Goal: Transaction & Acquisition: Purchase product/service

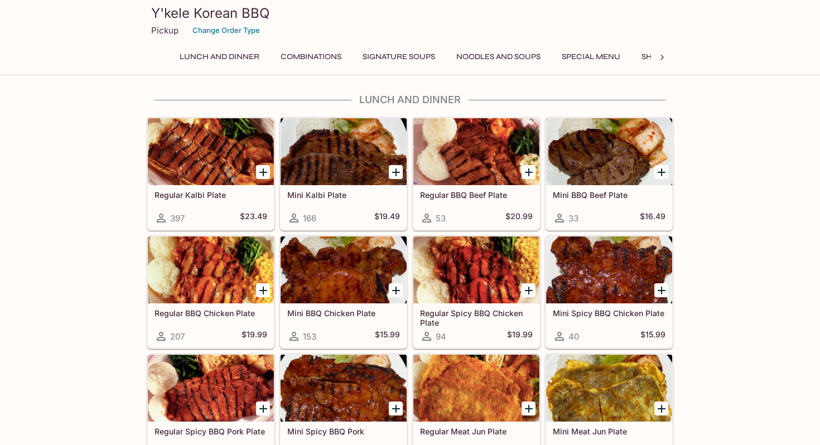
click at [318, 56] on button "Combinations" at bounding box center [310, 57] width 73 height 16
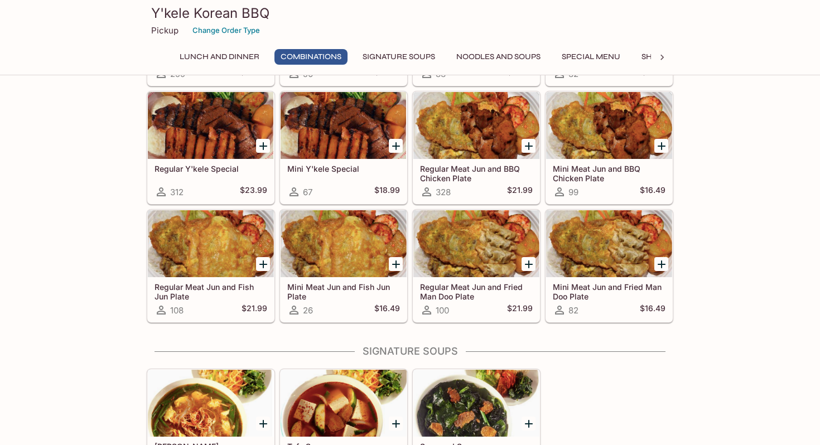
scroll to position [778, 0]
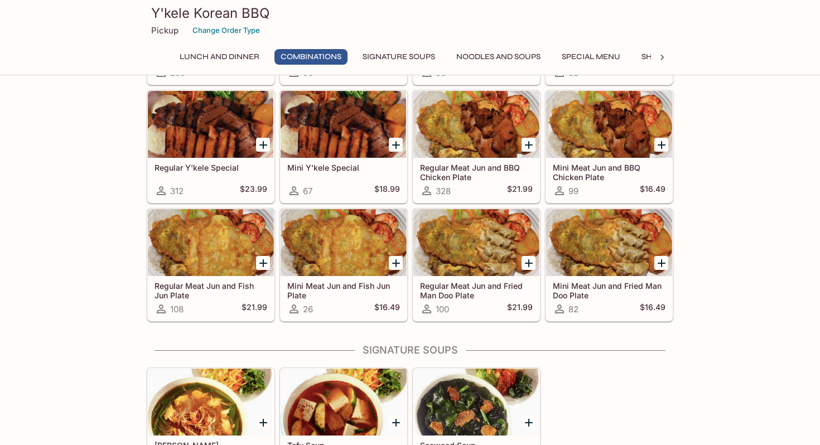
click at [644, 304] on h5 "$16.49" at bounding box center [652, 308] width 26 height 13
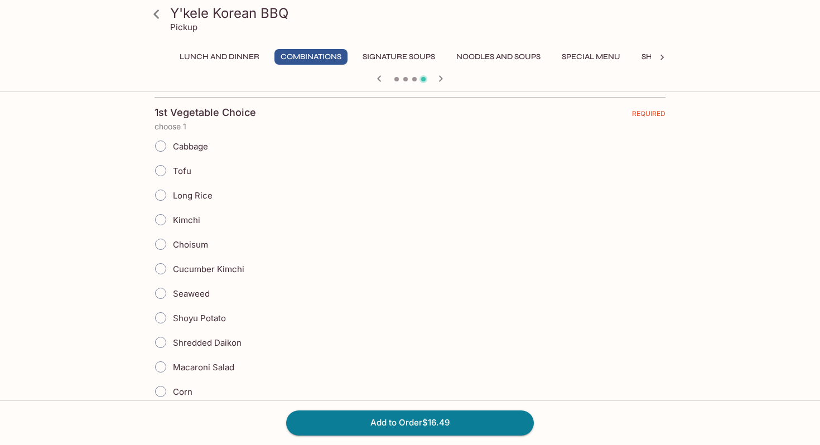
scroll to position [236, 0]
click at [182, 245] on span "Choisum" at bounding box center [190, 245] width 35 height 11
click at [172, 245] on input "Choisum" at bounding box center [160, 245] width 23 height 23
radio input "true"
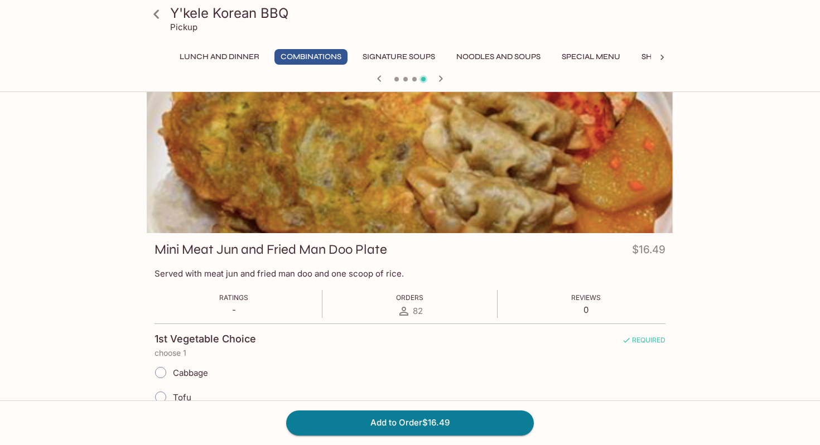
scroll to position [13, 0]
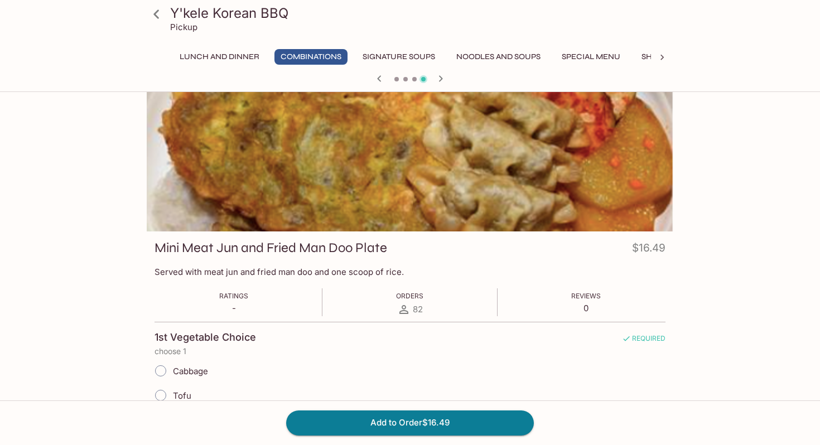
click at [152, 16] on icon at bounding box center [157, 14] width 20 height 20
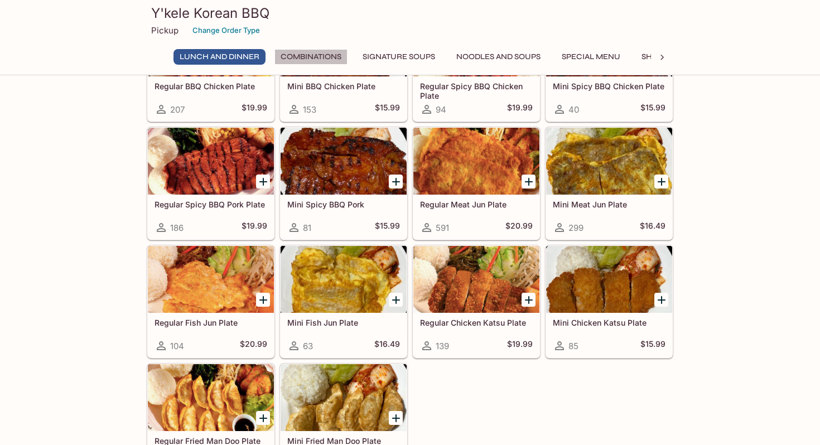
click at [331, 50] on button "Combinations" at bounding box center [310, 57] width 73 height 16
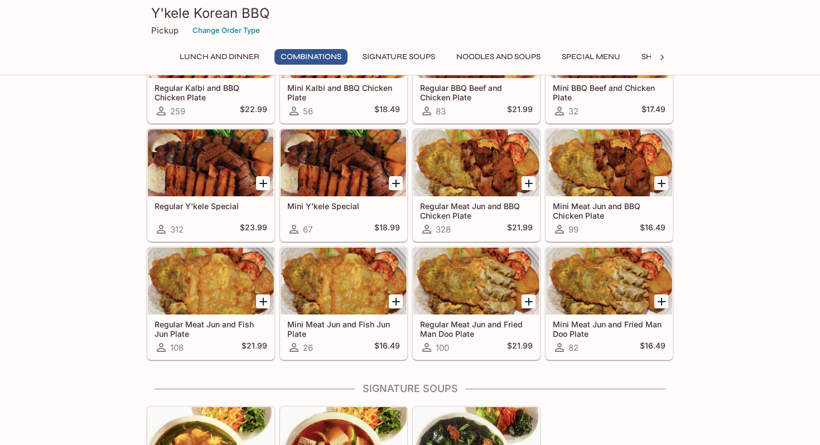
scroll to position [745, 0]
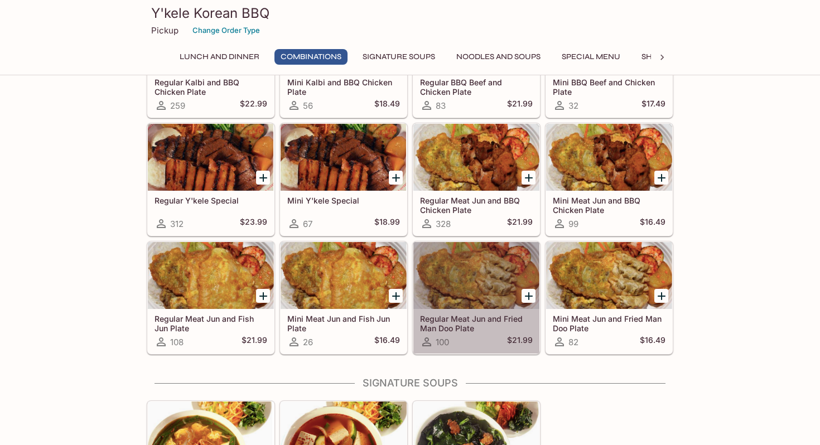
click at [481, 298] on div at bounding box center [476, 275] width 126 height 67
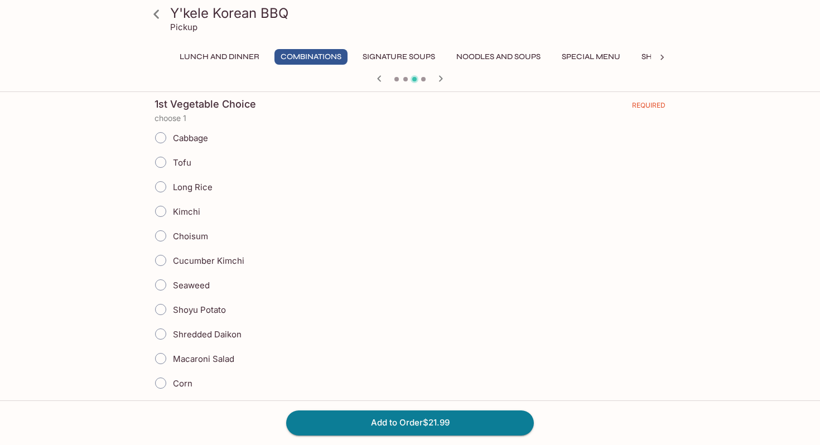
scroll to position [245, 0]
click at [202, 236] on span "Choisum" at bounding box center [190, 237] width 35 height 11
click at [172, 236] on input "Choisum" at bounding box center [160, 236] width 23 height 23
radio input "true"
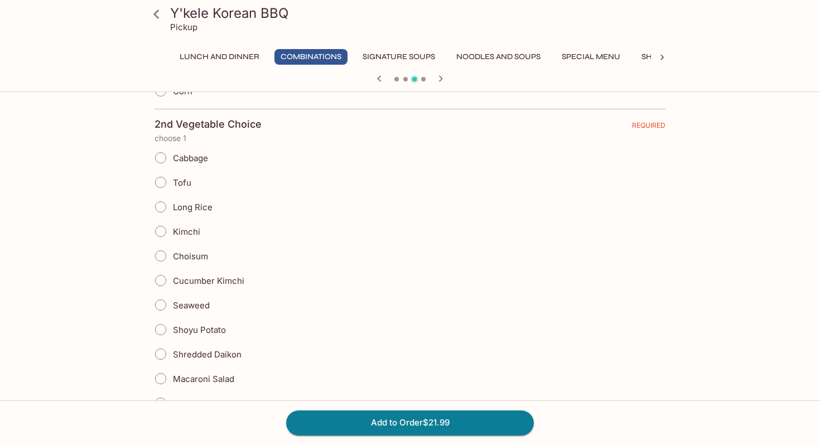
scroll to position [568, 0]
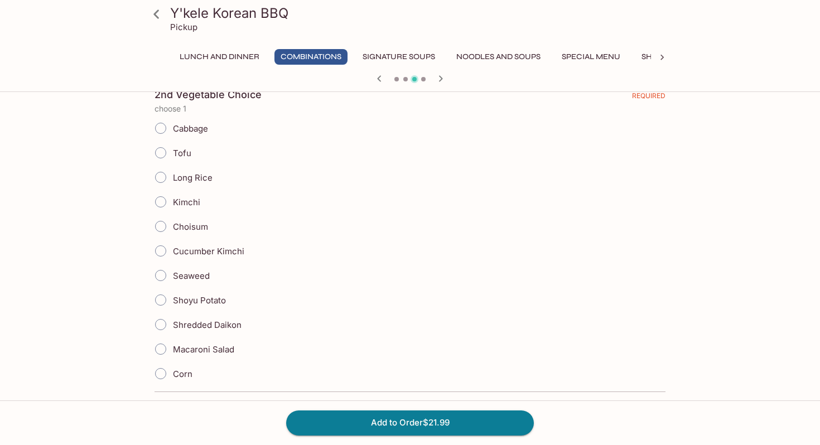
click at [181, 154] on span "Tofu" at bounding box center [182, 153] width 18 height 11
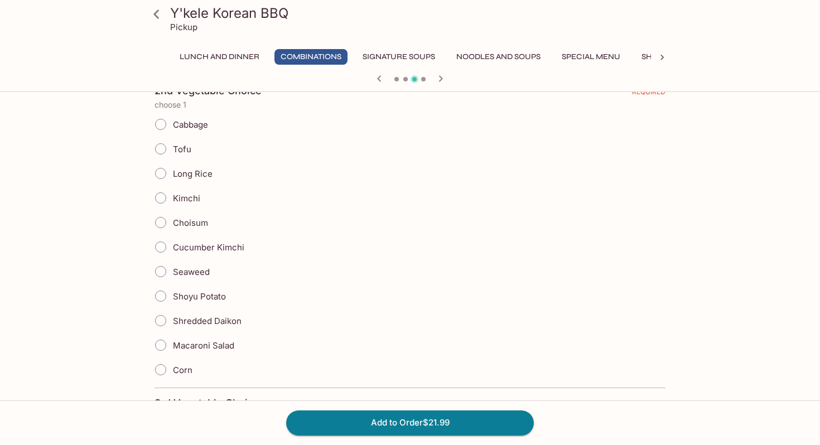
scroll to position [572, 0]
click at [158, 143] on input "Tofu" at bounding box center [160, 148] width 23 height 23
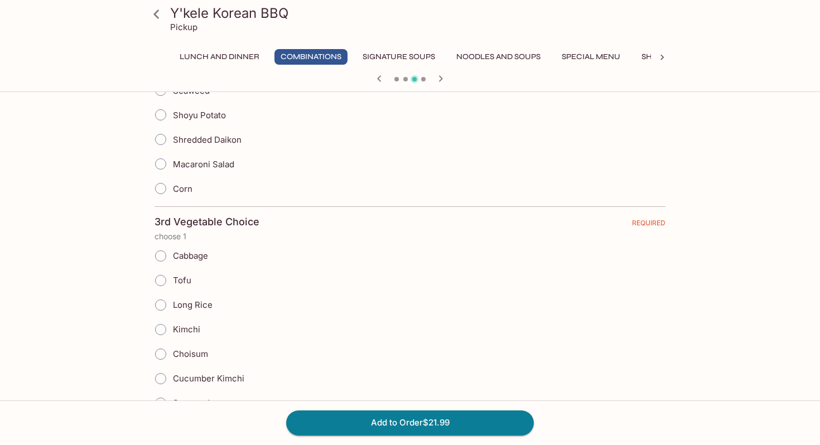
scroll to position [914, 0]
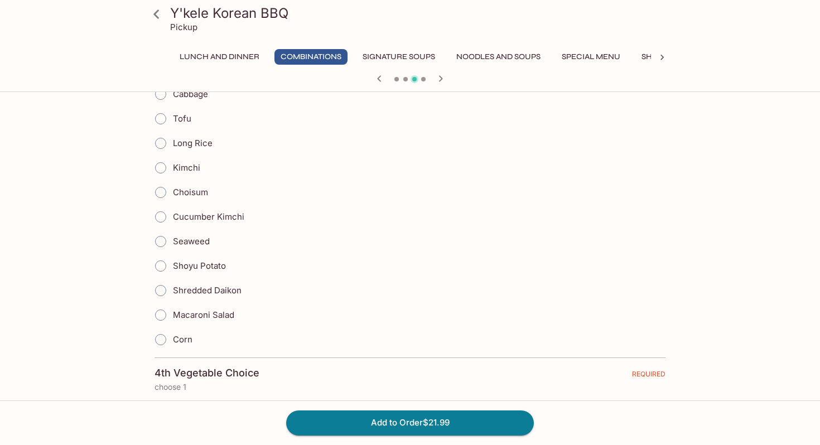
click at [162, 293] on input "Shredded Daikon" at bounding box center [160, 290] width 23 height 23
radio input "true"
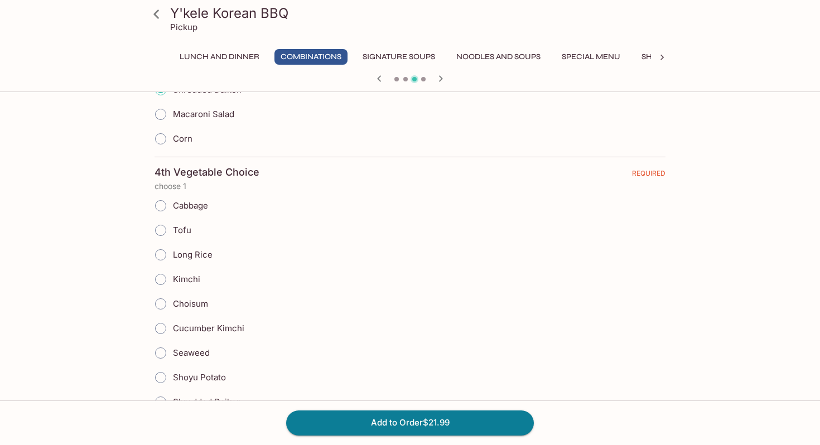
scroll to position [1204, 0]
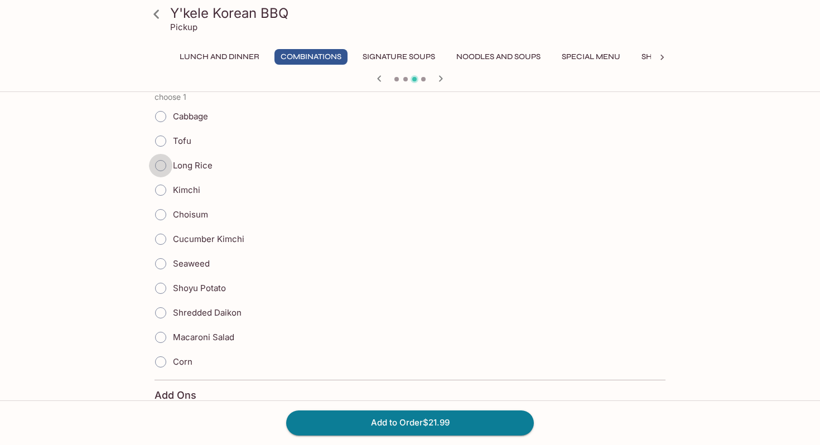
click at [162, 169] on input "Long Rice" at bounding box center [160, 165] width 23 height 23
radio input "true"
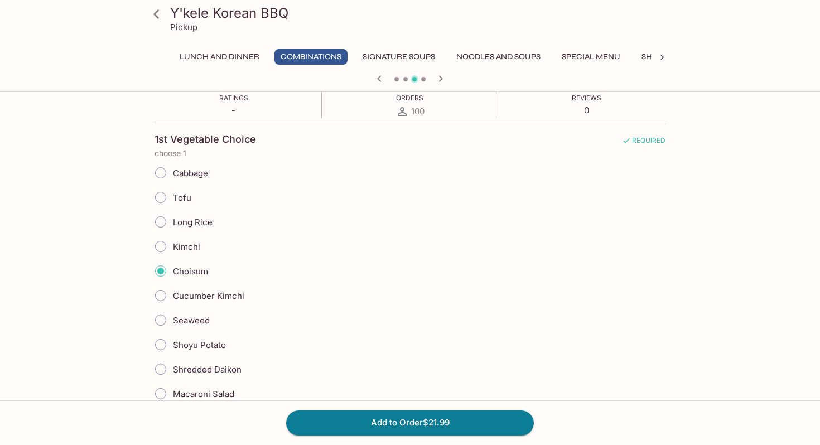
scroll to position [206, 0]
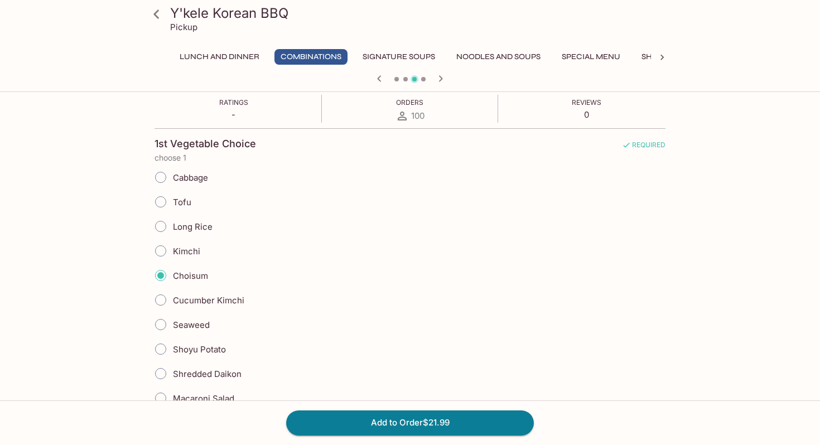
click at [166, 205] on input "Tofu" at bounding box center [160, 201] width 23 height 23
radio input "true"
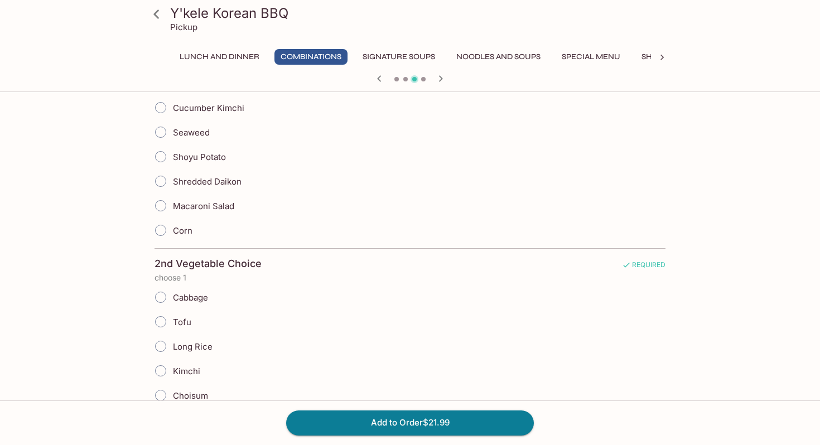
scroll to position [455, 0]
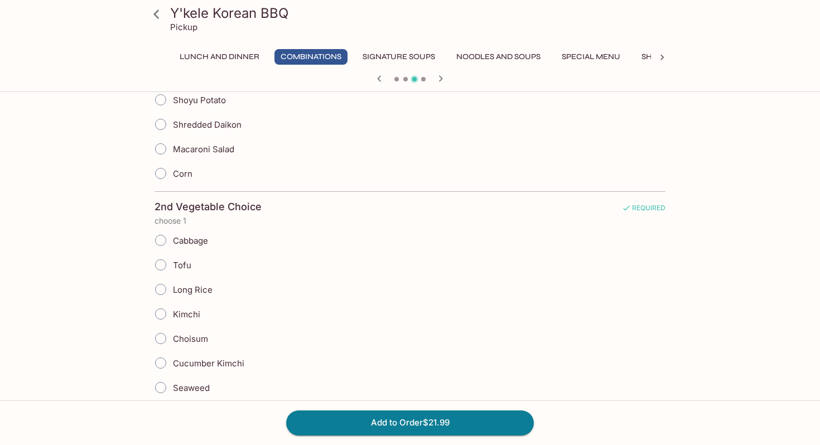
click at [166, 290] on input "Long Rice" at bounding box center [160, 289] width 23 height 23
radio input "true"
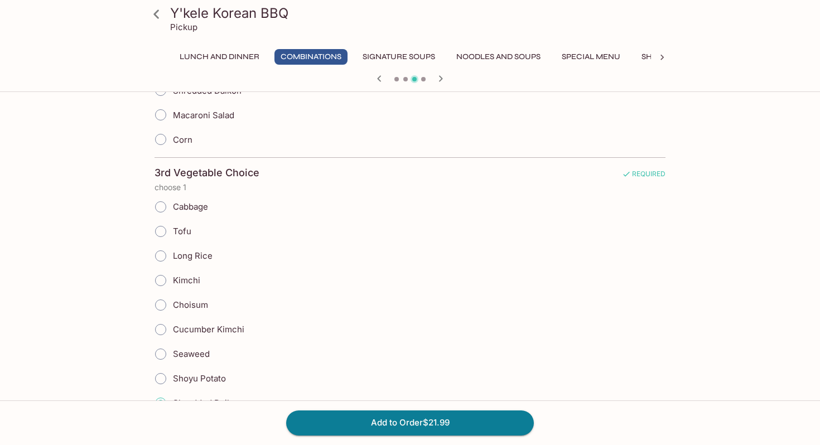
scroll to position [840, 0]
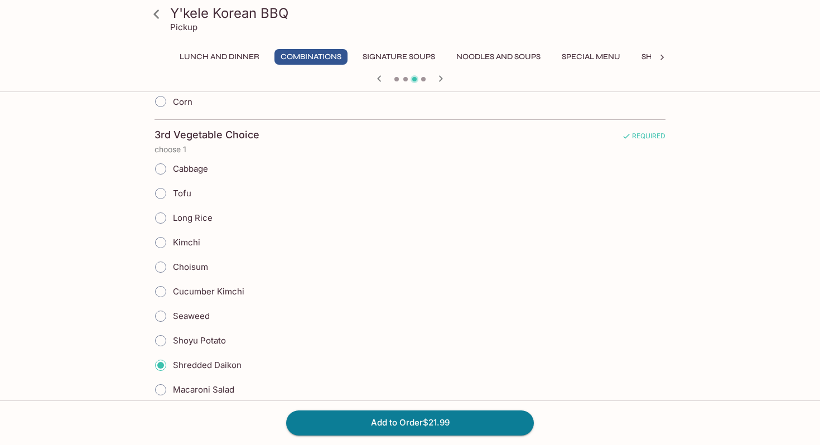
click at [162, 274] on input "Choisum" at bounding box center [160, 266] width 23 height 23
radio input "true"
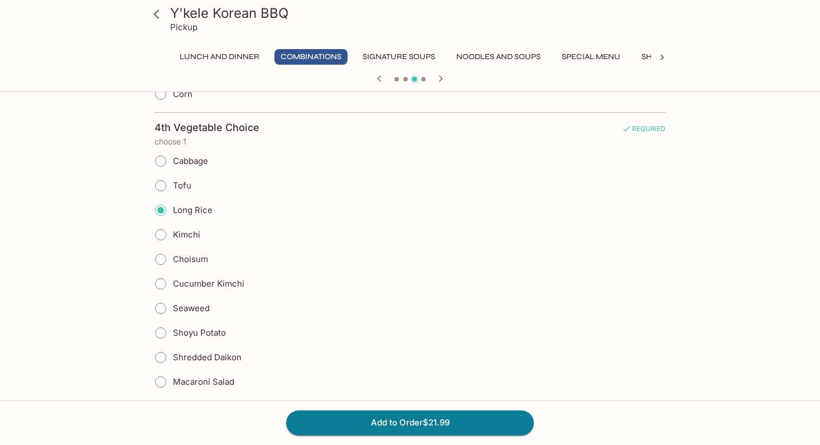
scroll to position [1194, 0]
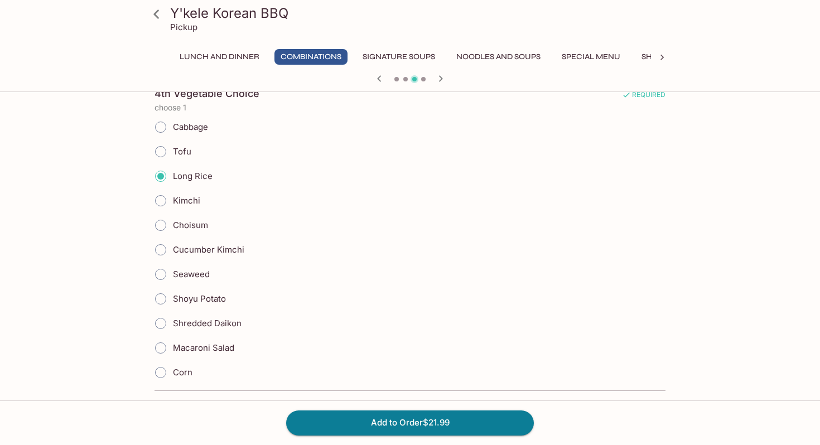
click at [162, 322] on input "Shredded Daikon" at bounding box center [160, 323] width 23 height 23
radio input "true"
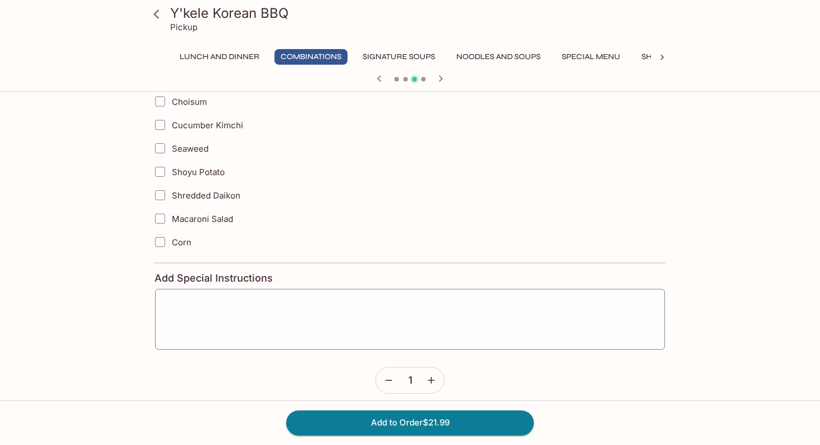
scroll to position [1540, 0]
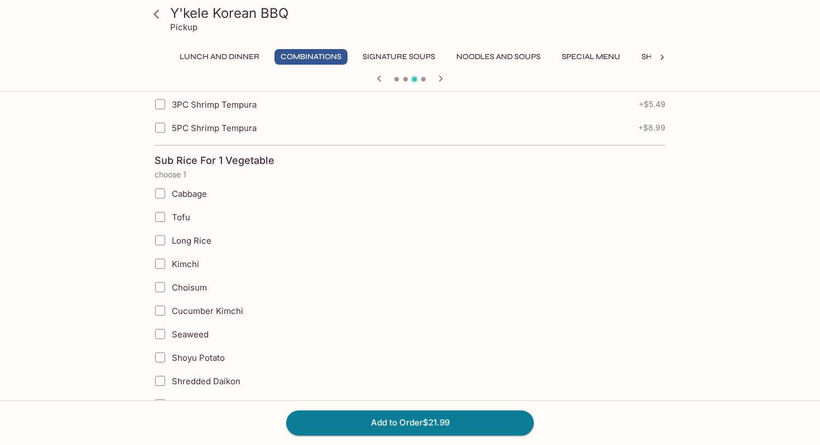
click at [162, 306] on input "Cucumber Kimchi" at bounding box center [160, 310] width 22 height 22
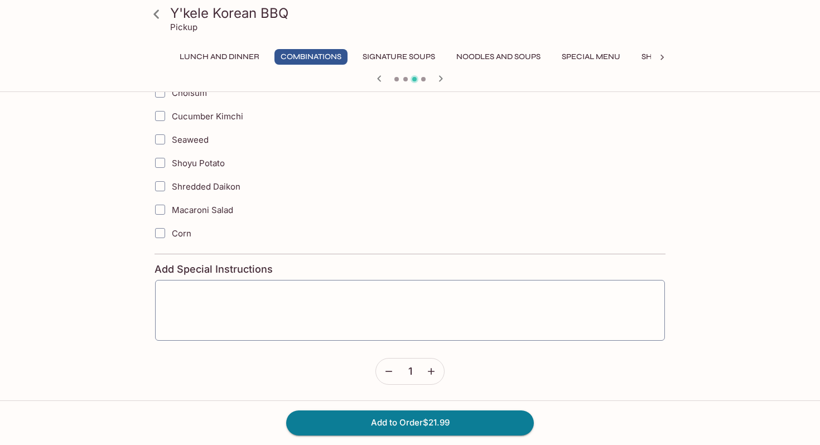
scroll to position [1655, 0]
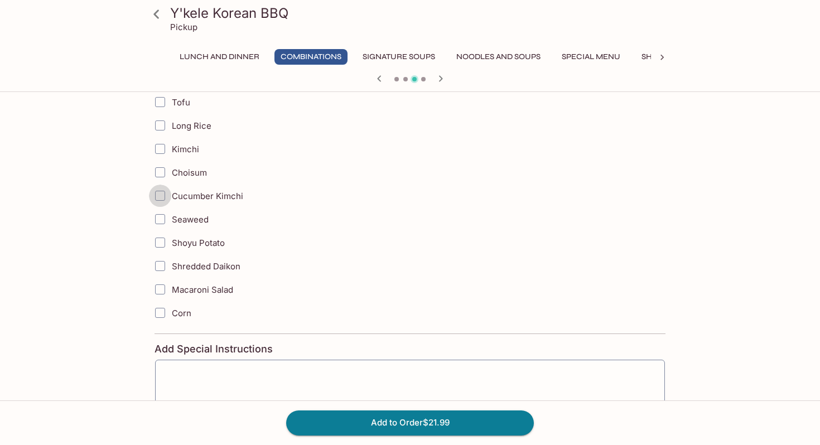
click at [161, 189] on input "Cucumber Kimchi" at bounding box center [160, 196] width 22 height 22
click at [162, 199] on input "Cucumber Kimchi" at bounding box center [160, 196] width 22 height 22
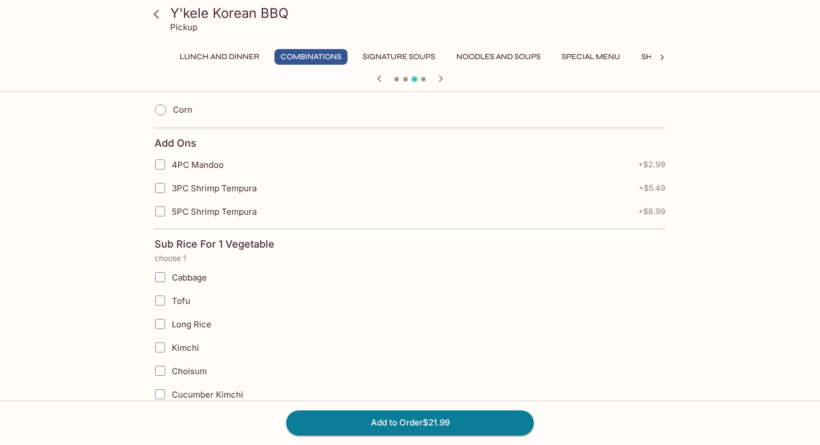
click at [178, 249] on h4 "Sub Rice For 1 Vegetable" at bounding box center [214, 244] width 120 height 12
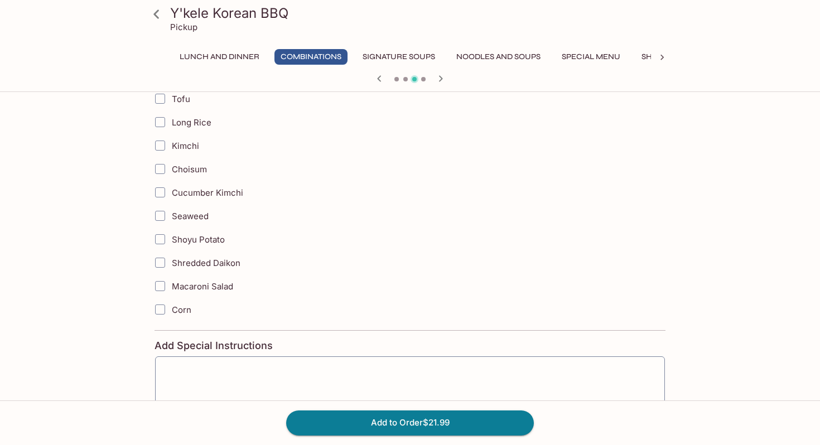
scroll to position [1657, 0]
click at [164, 199] on input "Cucumber Kimchi" at bounding box center [160, 193] width 22 height 22
click at [162, 195] on input "Cucumber Kimchi" at bounding box center [160, 193] width 22 height 22
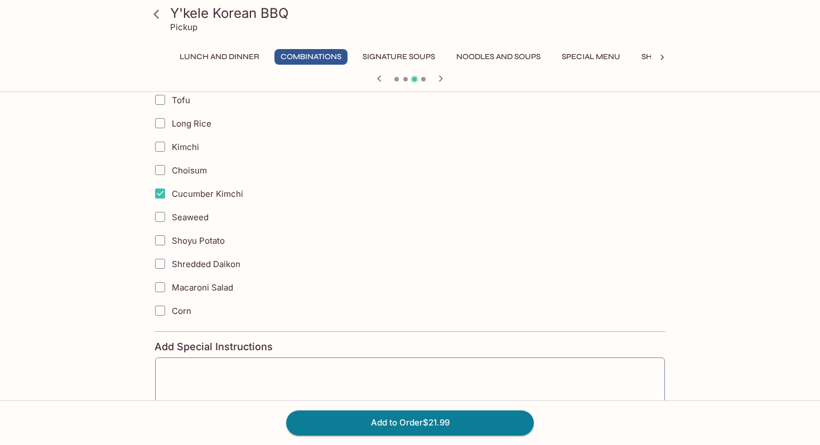
click at [162, 195] on input "Cucumber Kimchi" at bounding box center [160, 193] width 22 height 22
click at [163, 195] on input "Cucumber Kimchi" at bounding box center [160, 193] width 22 height 22
checkbox input "true"
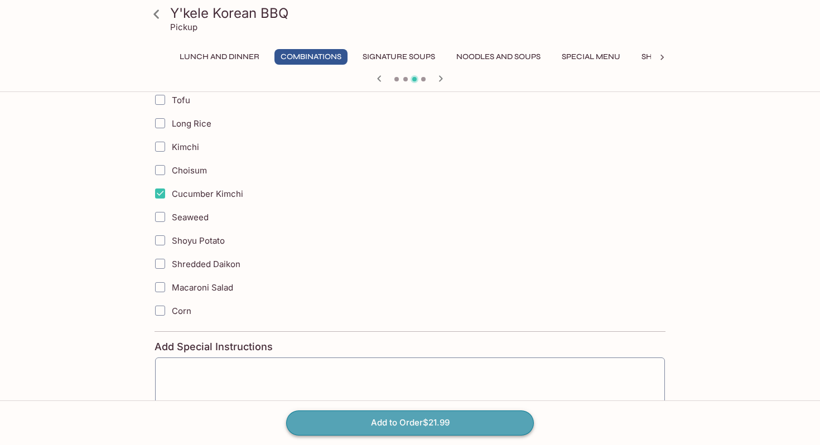
click at [376, 426] on button "Add to Order $21.99" at bounding box center [410, 422] width 248 height 25
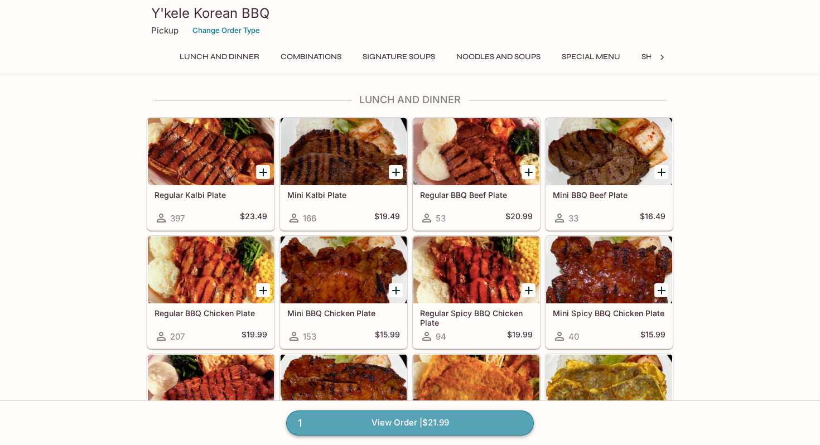
click at [371, 418] on link "1 View Order | $21.99" at bounding box center [410, 422] width 248 height 25
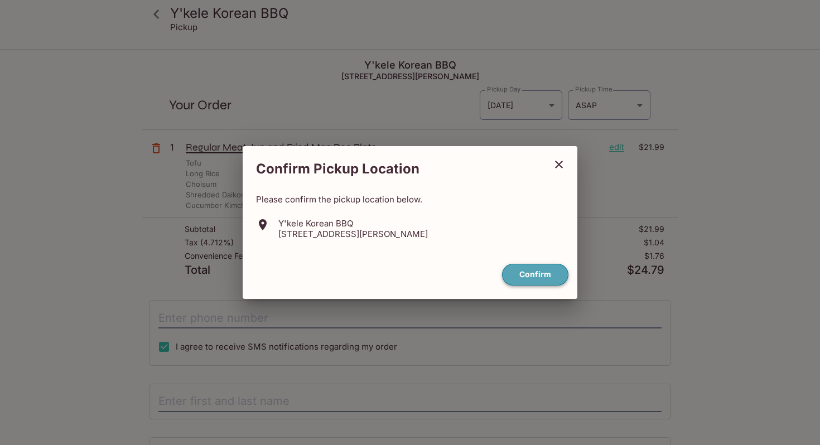
click at [525, 277] on button "Confirm" at bounding box center [535, 275] width 66 height 22
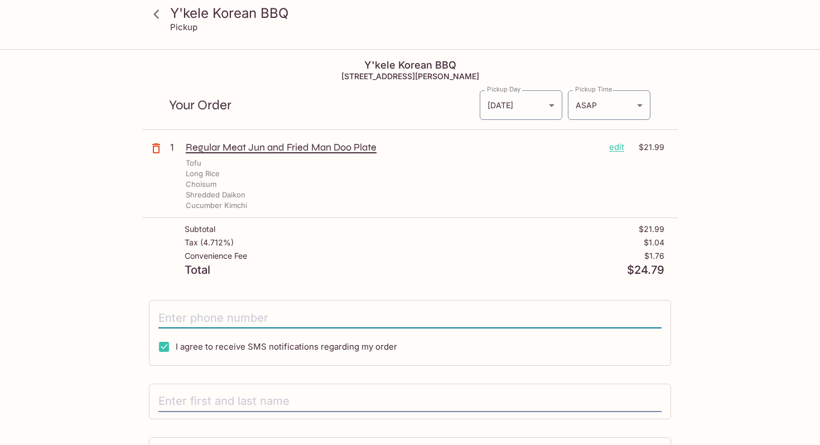
click at [308, 318] on input "tel" at bounding box center [409, 317] width 503 height 21
click at [168, 350] on input "I agree to receive SMS notifications regarding my order" at bounding box center [164, 347] width 22 height 22
checkbox input "false"
click at [189, 328] on div "I agree to receive SMS notifications regarding my order" at bounding box center [410, 333] width 522 height 66
click at [189, 321] on input "tel" at bounding box center [409, 317] width 503 height 21
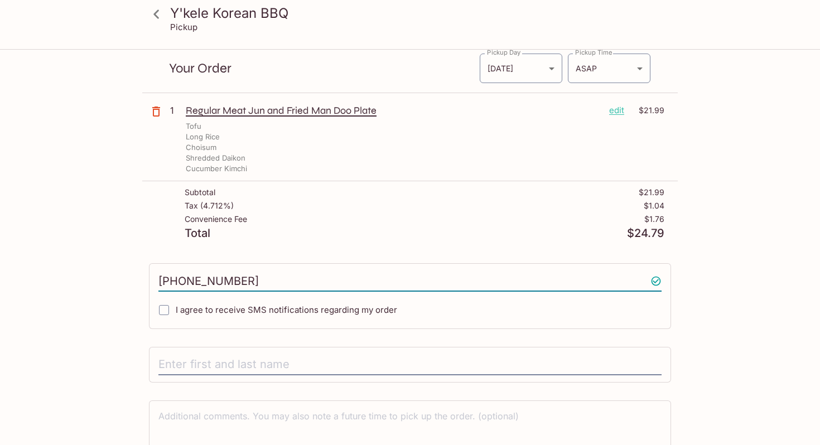
scroll to position [95, 0]
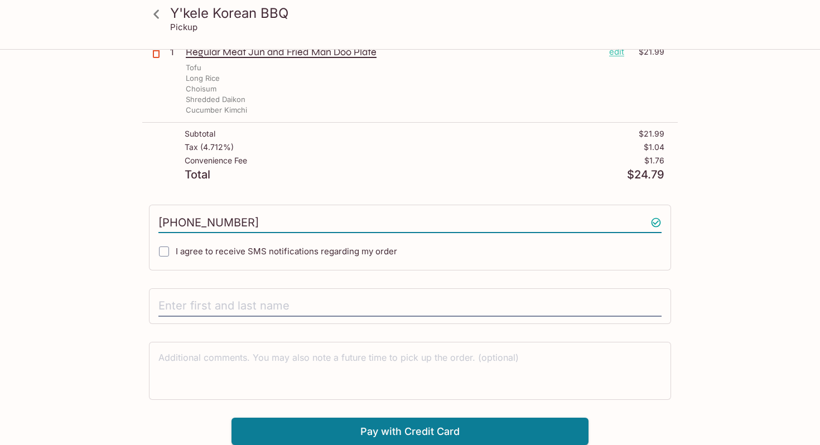
type input "[PHONE_NUMBER]"
click at [196, 295] on div at bounding box center [410, 306] width 522 height 36
click at [190, 302] on input "text" at bounding box center [409, 305] width 503 height 21
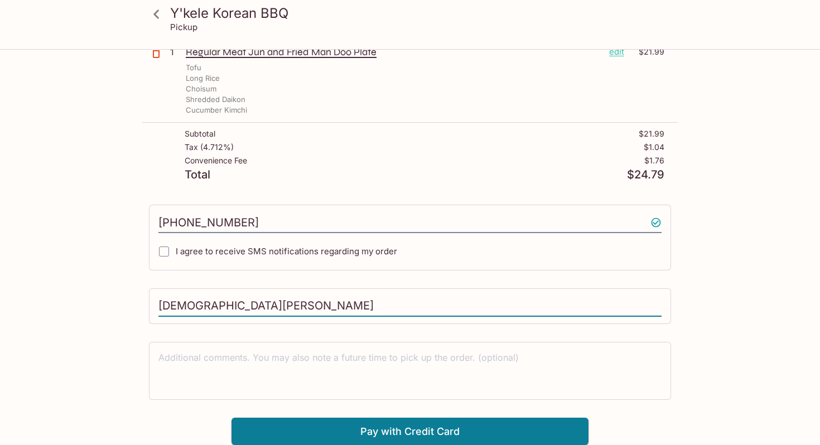
type input "[DEMOGRAPHIC_DATA][PERSON_NAME]"
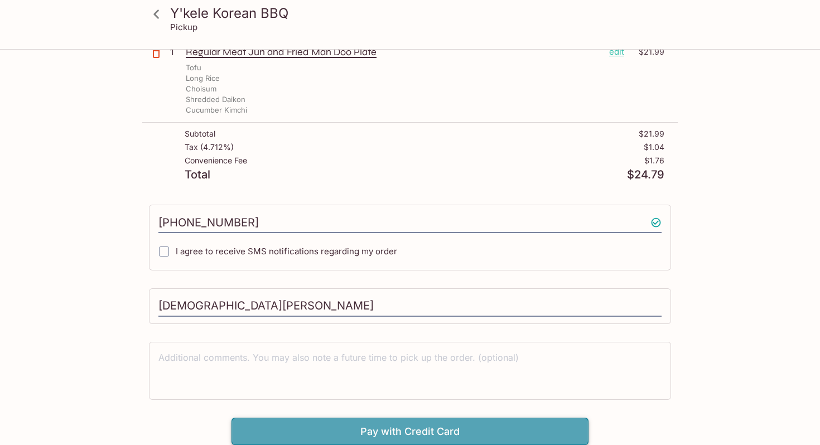
click at [297, 422] on button "Pay with Credit Card" at bounding box center [409, 432] width 357 height 28
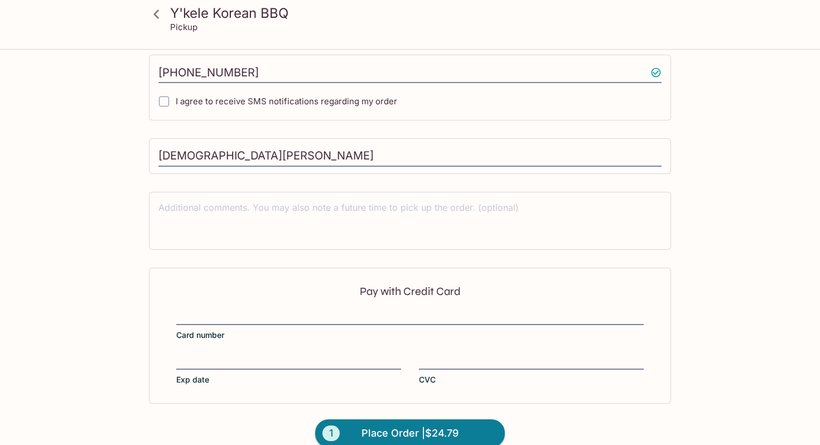
scroll to position [263, 0]
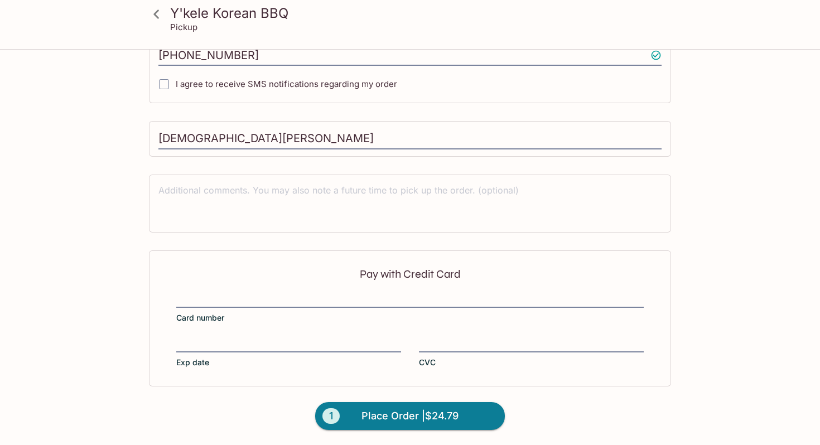
click at [273, 293] on div at bounding box center [409, 301] width 467 height 16
click at [273, 293] on input "Card number" at bounding box center [409, 293] width 467 height 1
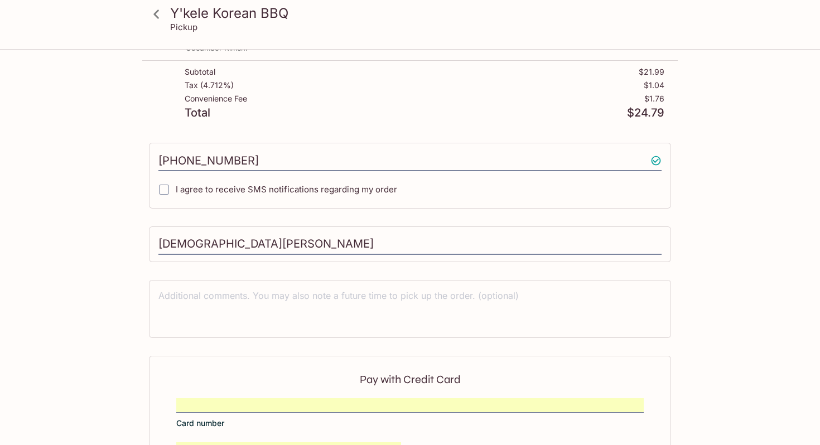
scroll to position [0, 0]
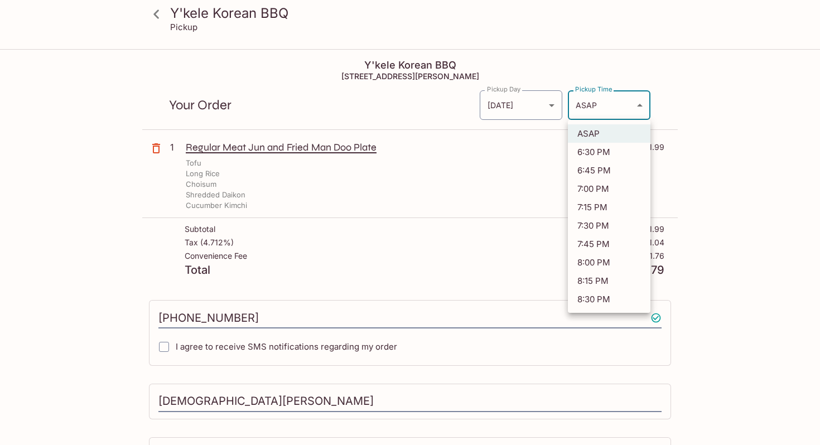
click at [607, 112] on body "Y'kele Korean BBQ Pickup Y'kele Korean BBQ 94-[STREET_ADDRESS] Your Order Picku…" at bounding box center [410, 272] width 820 height 445
click at [597, 156] on li "6:30 PM" at bounding box center [609, 152] width 83 height 18
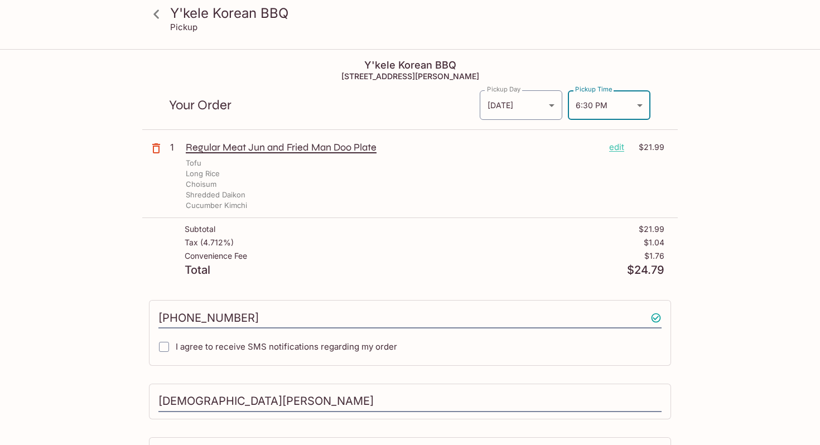
click at [622, 100] on body "Y'kele Korean BBQ Pickup Y'kele Korean BBQ 94-[STREET_ADDRESS] Your Order Picku…" at bounding box center [410, 272] width 820 height 445
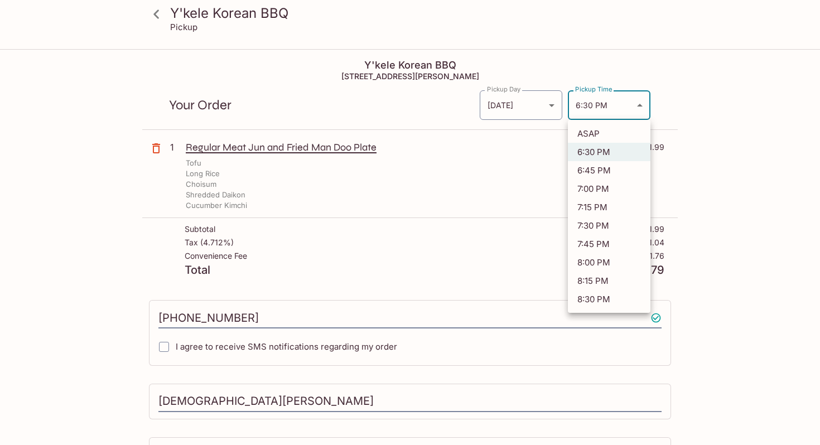
click at [612, 166] on li "6:45 PM" at bounding box center [609, 170] width 83 height 18
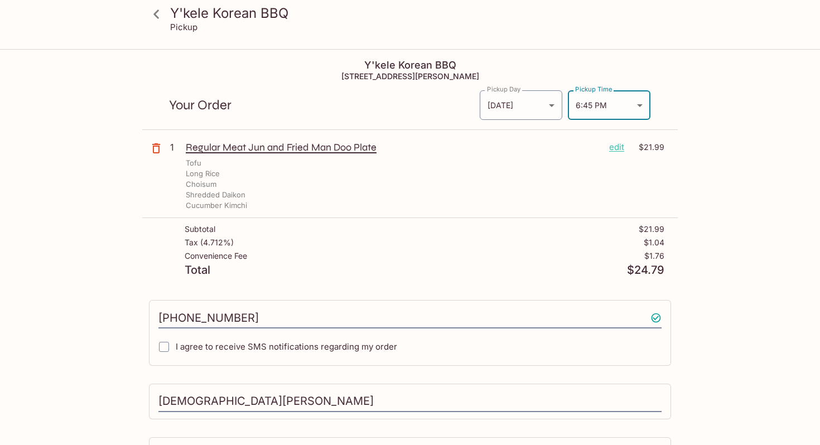
click at [598, 105] on body "Y'kele Korean BBQ Pickup Y'kele Korean BBQ 94-[STREET_ADDRESS] Your Order Picku…" at bounding box center [410, 272] width 820 height 445
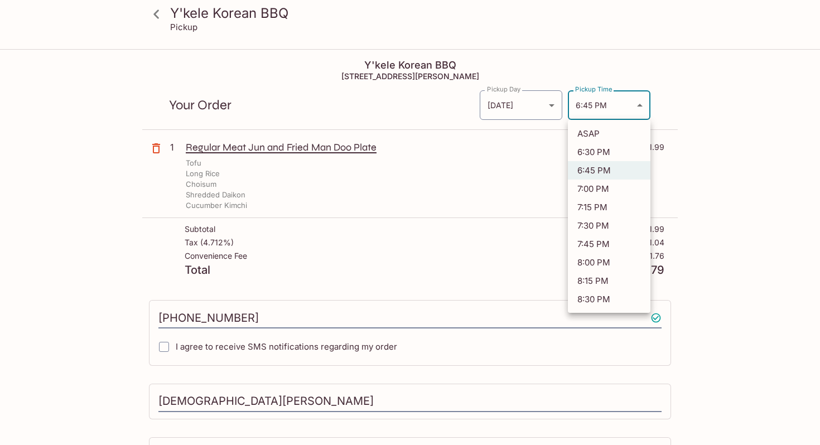
click at [595, 145] on li "6:30 PM" at bounding box center [609, 152] width 83 height 18
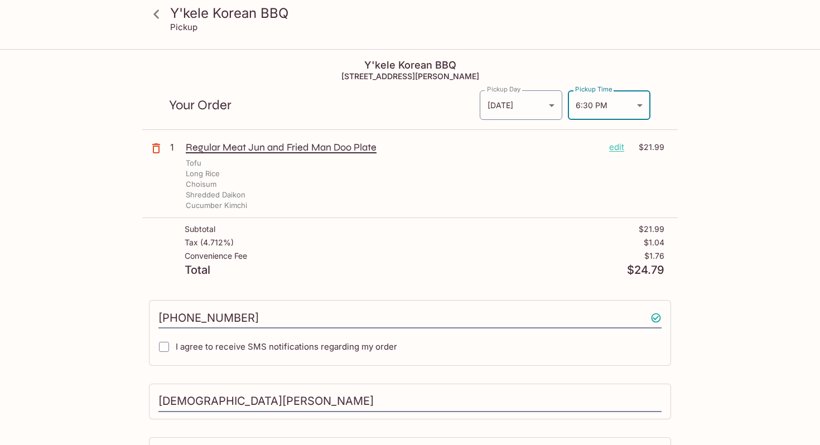
click at [594, 104] on body "Y'kele Korean BBQ Pickup Y'kele Korean BBQ 94-[STREET_ADDRESS] Your Order Picku…" at bounding box center [410, 272] width 820 height 445
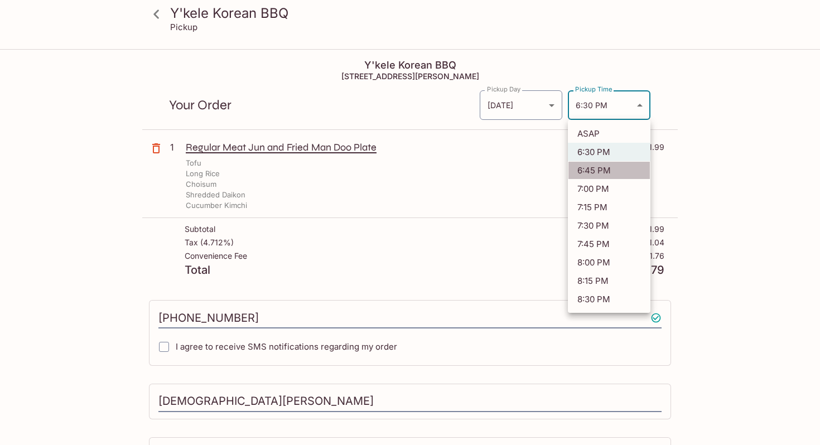
click at [590, 164] on li "6:45 PM" at bounding box center [609, 170] width 83 height 18
type input "[DATE]T04:45:55.000000Z"
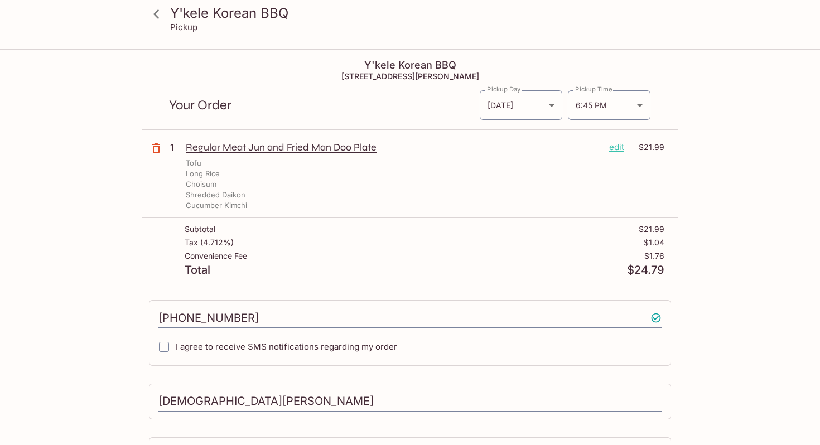
click at [712, 193] on div "Y'kele Korean BBQ Pickup Y'kele Korean BBQ 94-[STREET_ADDRESS] Your Order Picku…" at bounding box center [410, 379] width 714 height 658
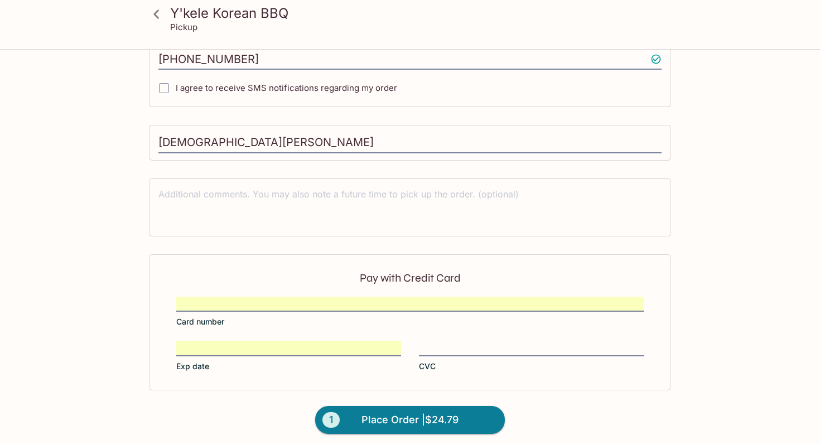
scroll to position [263, 0]
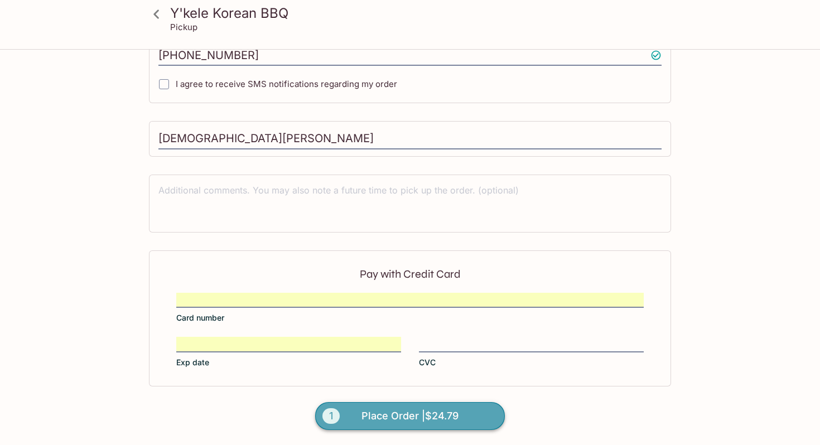
click at [394, 413] on span "Place Order | $24.79" at bounding box center [409, 416] width 97 height 18
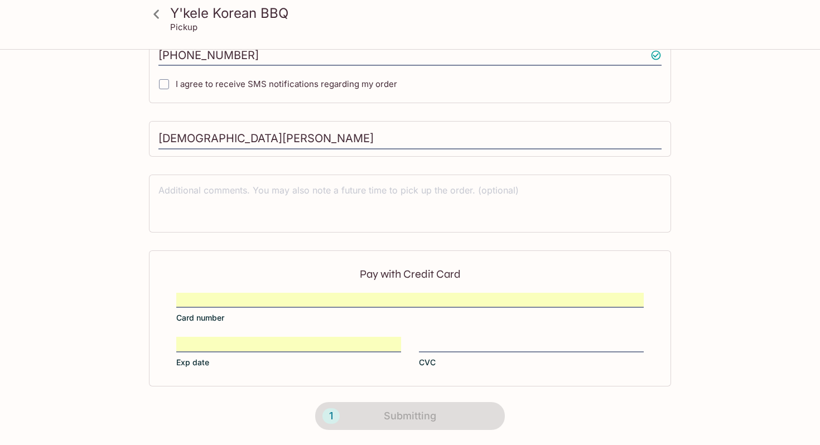
scroll to position [170, 0]
